Goal: Task Accomplishment & Management: Complete application form

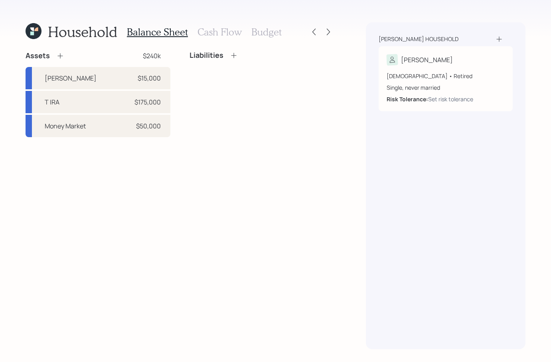
click at [58, 57] on icon at bounding box center [60, 56] width 8 height 8
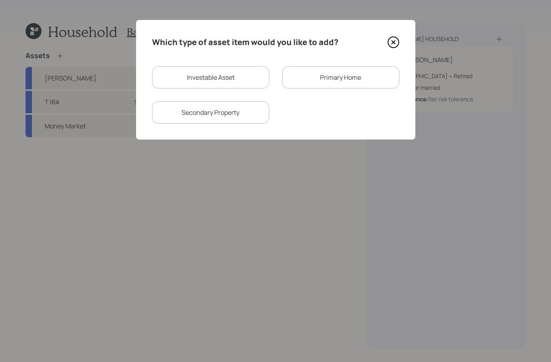
click at [355, 76] on div "Primary Home" at bounding box center [340, 77] width 117 height 22
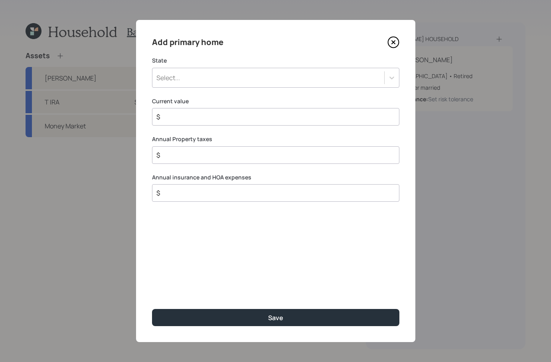
click at [250, 81] on div "Select..." at bounding box center [268, 78] width 232 height 14
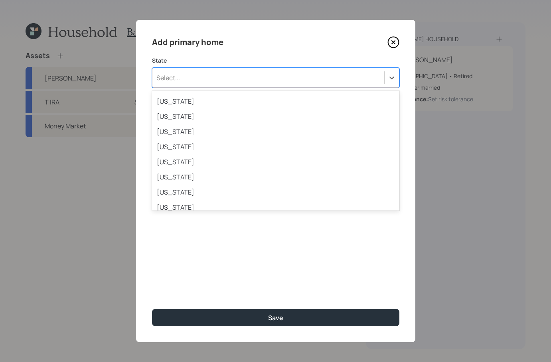
scroll to position [295, 0]
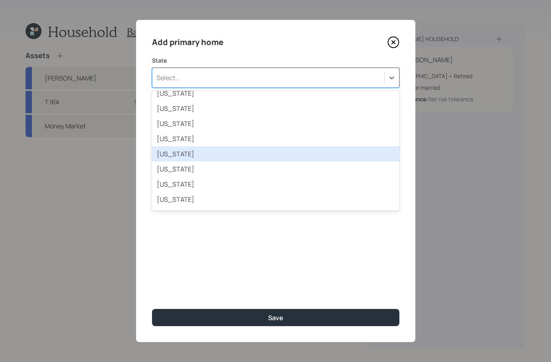
click at [179, 150] on div "[US_STATE]" at bounding box center [275, 153] width 247 height 15
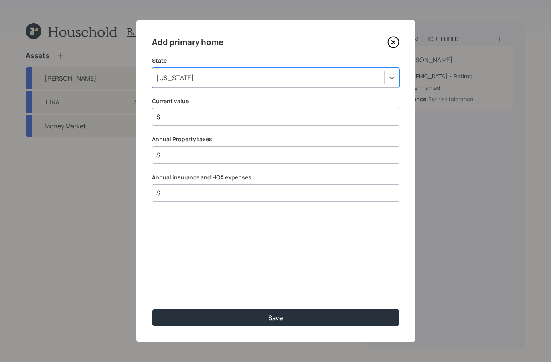
click at [199, 117] on input "$" at bounding box center [273, 117] width 234 height 10
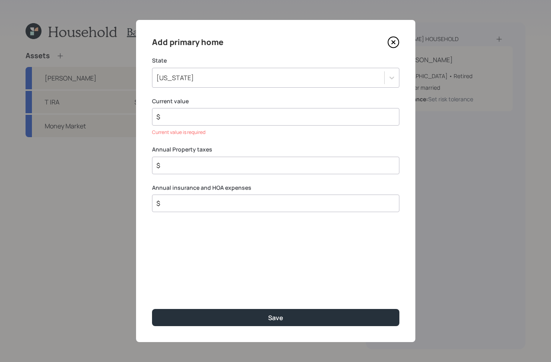
click at [215, 114] on input "$" at bounding box center [273, 117] width 234 height 10
click at [187, 121] on input "$" at bounding box center [273, 117] width 234 height 10
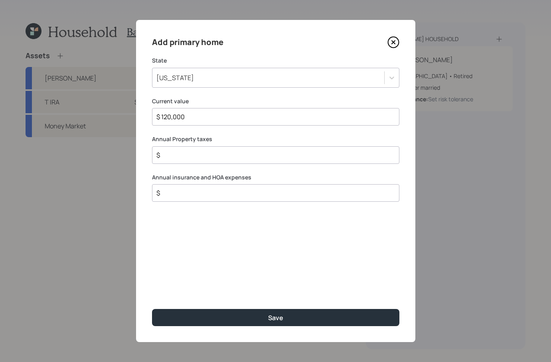
type input "$ 120,000"
click at [204, 157] on input "$" at bounding box center [273, 155] width 234 height 10
type input "$ 500"
click at [185, 203] on div "Add primary home State [US_STATE] Current value $ 120,000 Annual Property taxes…" at bounding box center [275, 181] width 279 height 322
click at [187, 198] on div "$" at bounding box center [275, 193] width 247 height 18
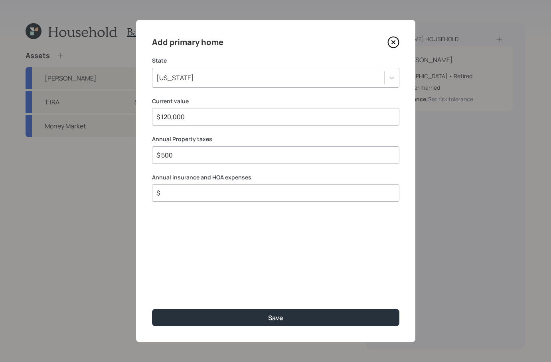
click at [191, 191] on input "$" at bounding box center [273, 193] width 234 height 10
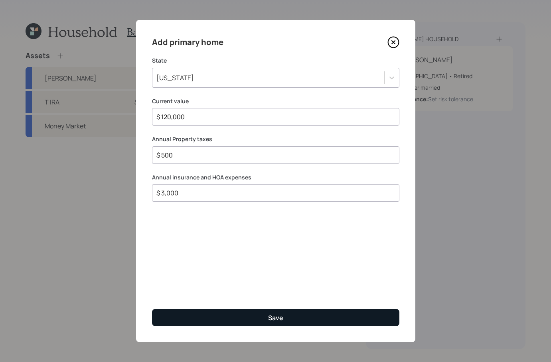
type input "$ 3,000"
click at [290, 318] on button "Save" at bounding box center [275, 317] width 247 height 17
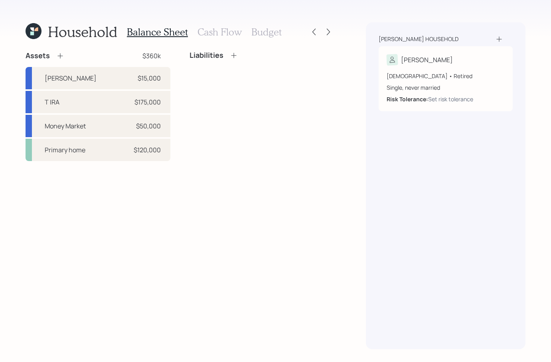
click at [231, 55] on icon at bounding box center [234, 55] width 8 height 8
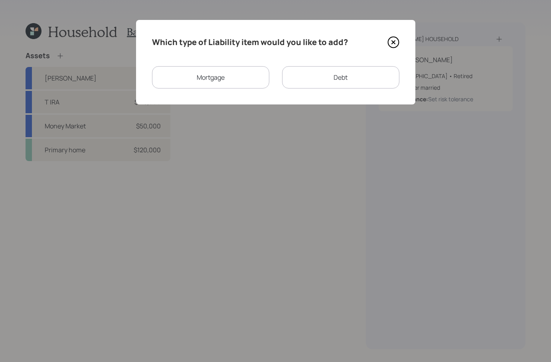
click at [351, 72] on div "Debt" at bounding box center [340, 77] width 117 height 22
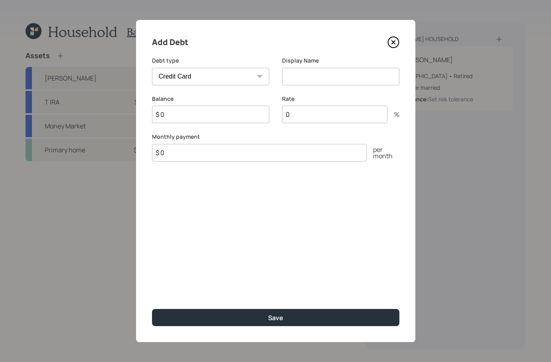
click at [204, 74] on select "Car Credit Card Medical Student Other" at bounding box center [210, 77] width 117 height 18
select select "car"
click at [152, 68] on select "Car Credit Card Medical Student Other" at bounding box center [210, 77] width 117 height 18
click at [323, 76] on input at bounding box center [340, 77] width 117 height 18
type input "Car Note"
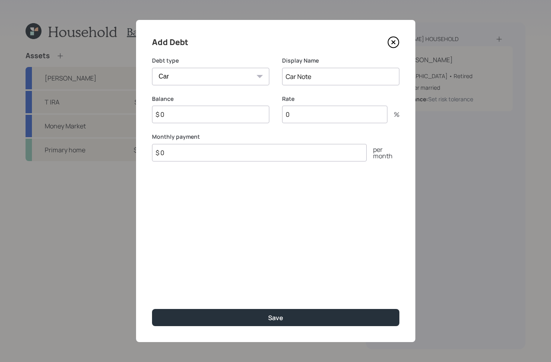
click at [266, 113] on input "$ 0" at bounding box center [210, 115] width 117 height 18
type input "$ 27,792"
